Goal: Information Seeking & Learning: Learn about a topic

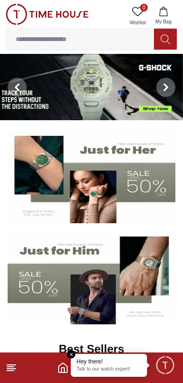
click at [166, 373] on span "Minimize live chat window" at bounding box center [165, 365] width 28 height 28
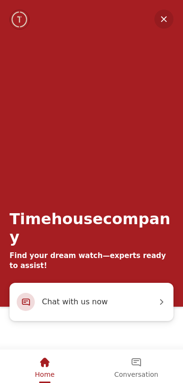
scroll to position [434, 0]
click at [131, 370] on div "Conversation" at bounding box center [136, 362] width 44 height 16
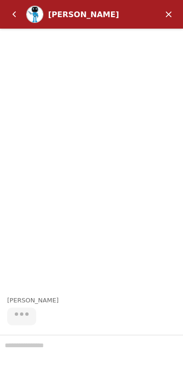
scroll to position [0, 0]
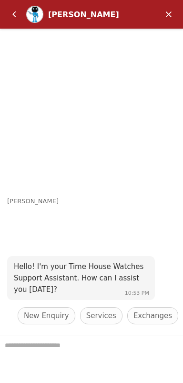
click at [181, 254] on div "Hello! I'm your Time House Watches Support Assistant. How can I assist you [DAT…" at bounding box center [95, 313] width 176 height 119
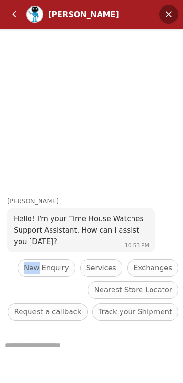
click at [172, 15] on em "Minimize" at bounding box center [168, 14] width 19 height 19
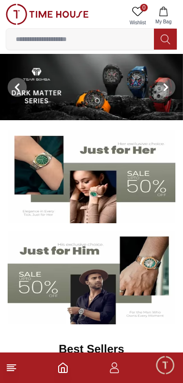
click at [14, 371] on icon at bounding box center [11, 367] width 11 height 11
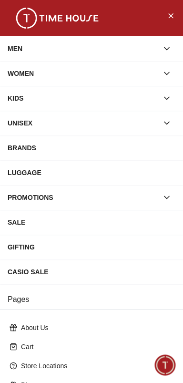
click at [163, 45] on icon "button" at bounding box center [167, 49] width 10 height 10
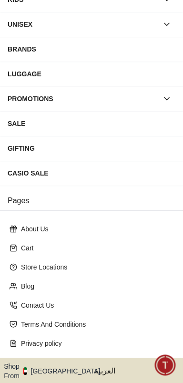
scroll to position [203, 0]
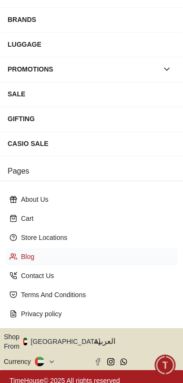
click at [105, 258] on p "Blog" at bounding box center [95, 257] width 149 height 10
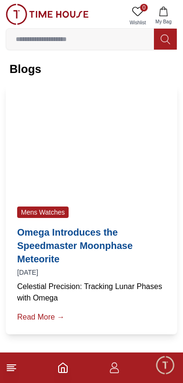
scroll to position [75, 0]
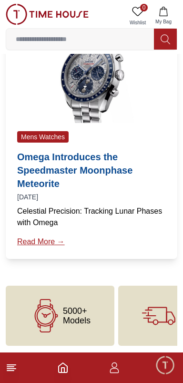
click at [45, 240] on link "Read More →" at bounding box center [91, 241] width 149 height 11
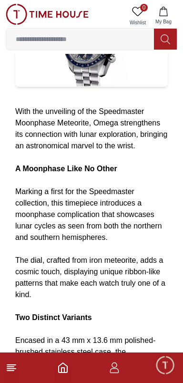
scroll to position [211, 0]
